Goal: Task Accomplishment & Management: Manage account settings

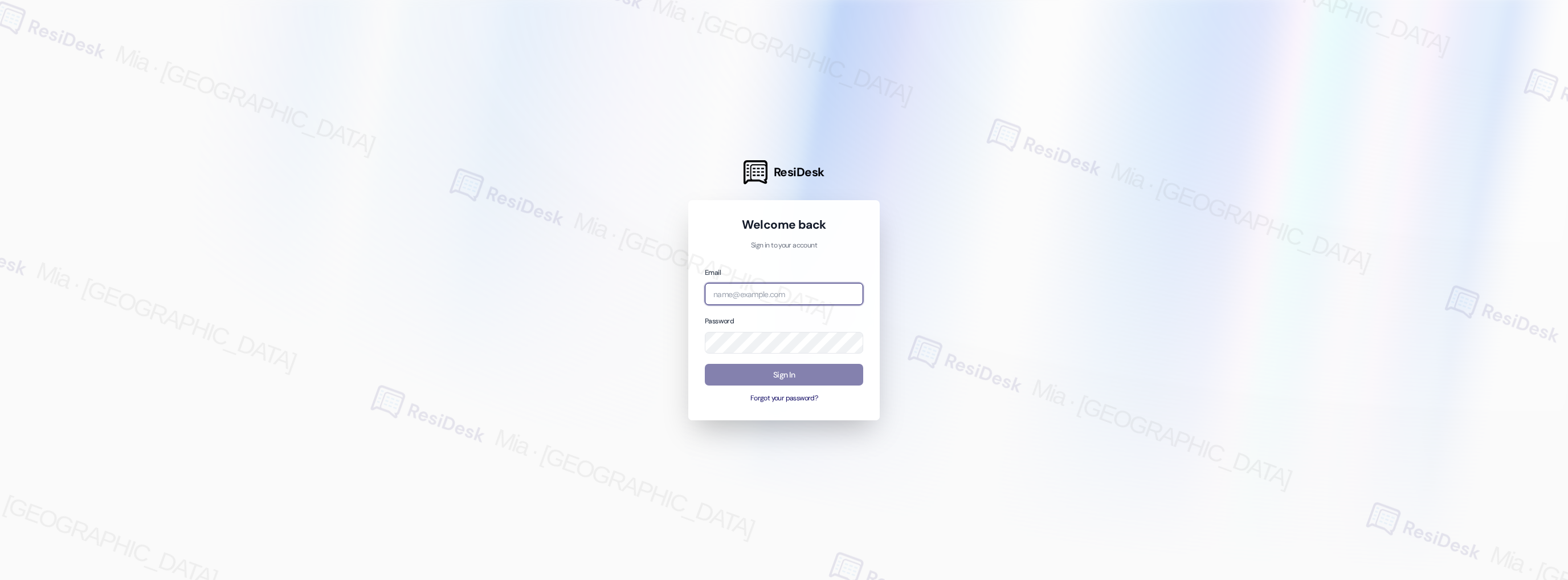
click at [757, 297] on input "email" at bounding box center [783, 294] width 158 height 22
type input "cell"
click at [0, 579] on com-1password-button at bounding box center [0, 580] width 0 height 0
click at [808, 297] on input "cell" at bounding box center [783, 294] width 158 height 22
drag, startPoint x: 736, startPoint y: 295, endPoint x: 702, endPoint y: 295, distance: 34.0
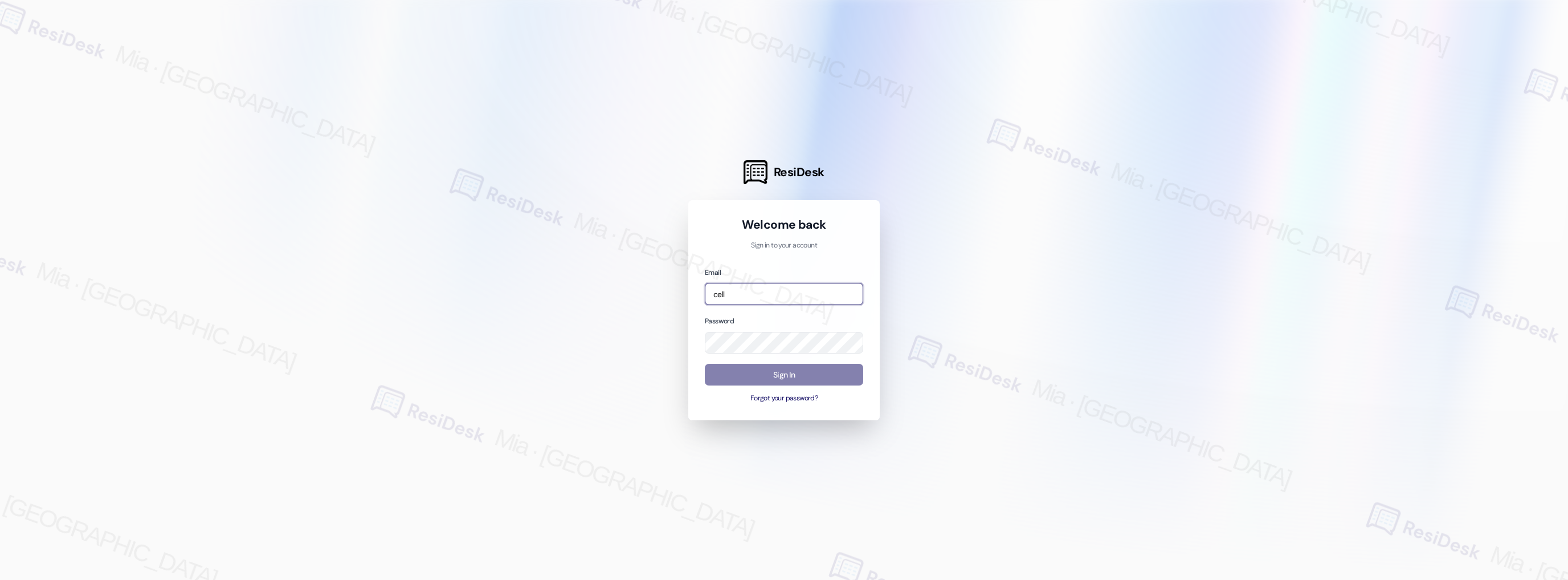
click at [702, 295] on div "Welcome back Sign in to your account Email cell Password Sign In Forgot your pa…" at bounding box center [784, 310] width 191 height 220
click at [794, 294] on input "email" at bounding box center [783, 294] width 158 height 22
type input "celle"
click at [765, 295] on input "celle" at bounding box center [783, 294] width 158 height 22
drag, startPoint x: 748, startPoint y: 297, endPoint x: 684, endPoint y: 300, distance: 64.1
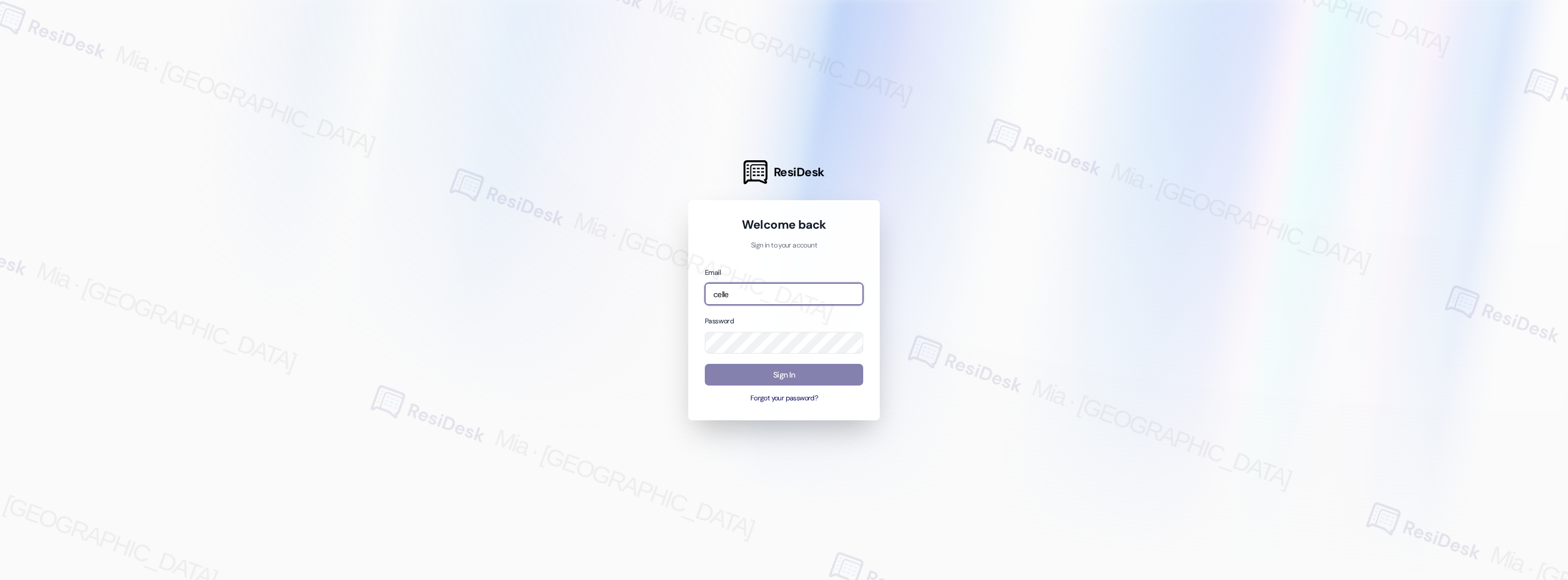
click at [684, 300] on div "ResiDesk Welcome back Sign in to your account Email celle Password Sign In Forg…" at bounding box center [784, 290] width 1568 height 580
type input "celle"
click at [761, 294] on input "celle" at bounding box center [783, 294] width 158 height 22
click at [1207, 253] on div at bounding box center [784, 290] width 1568 height 580
click at [752, 293] on input "email" at bounding box center [783, 294] width 158 height 22
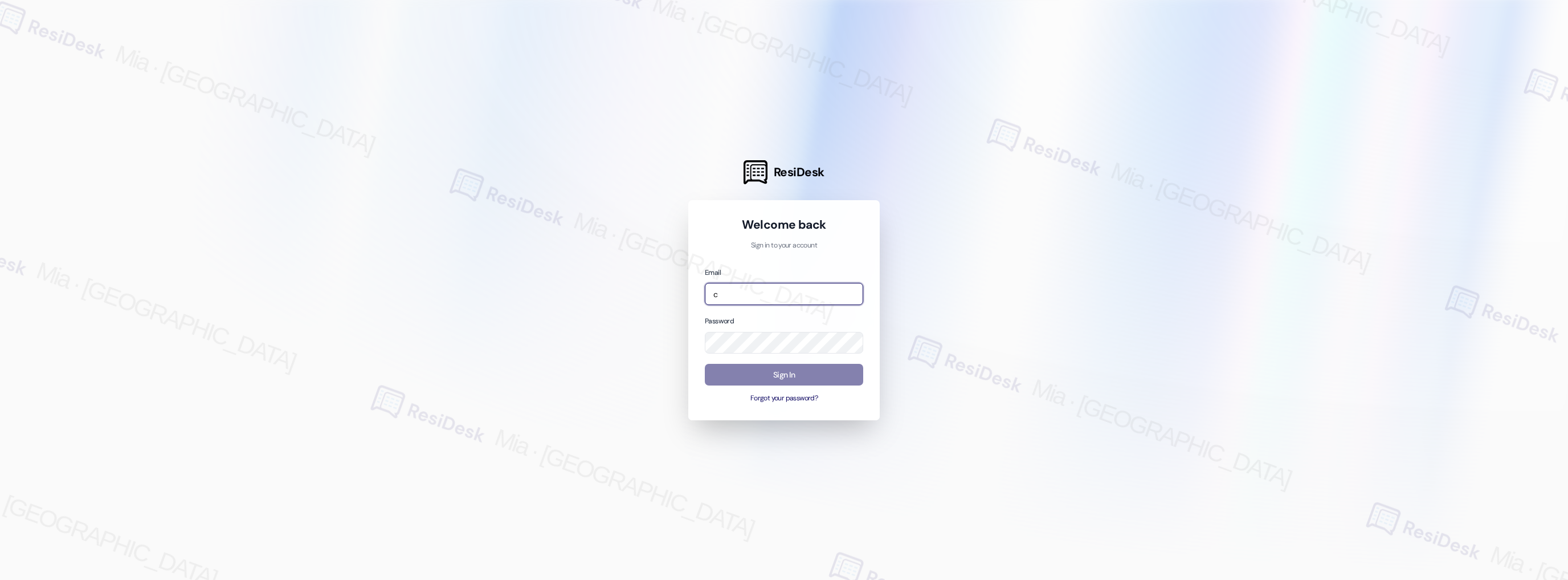
type input "ce"
